Goal: Find specific page/section: Find specific page/section

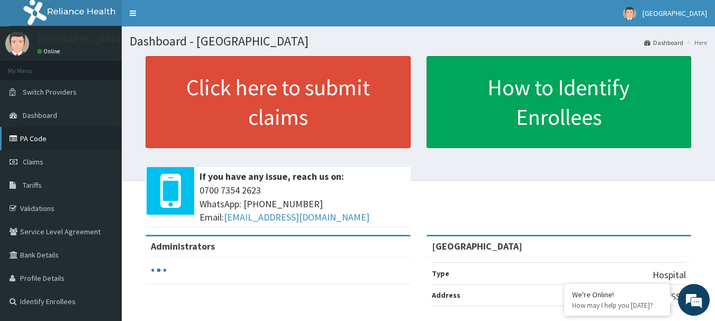
click at [64, 139] on link "PA Code" at bounding box center [61, 138] width 122 height 23
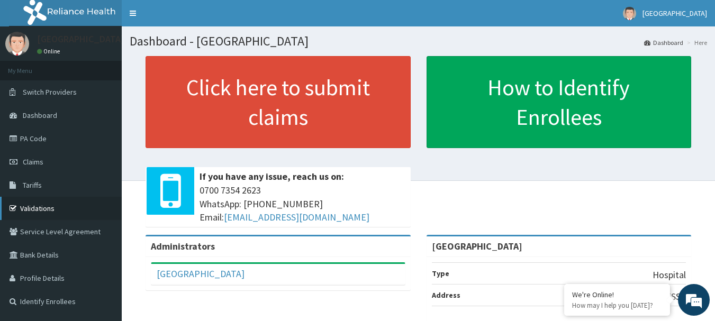
click at [49, 216] on link "Validations" at bounding box center [61, 208] width 122 height 23
